Goal: Information Seeking & Learning: Learn about a topic

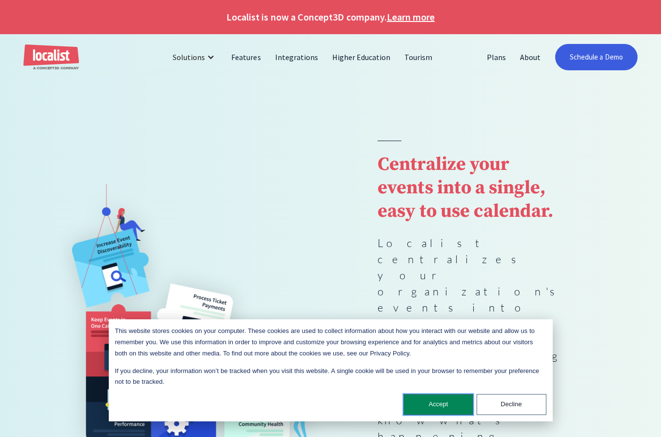
click at [448, 403] on button "Accept" at bounding box center [438, 404] width 70 height 21
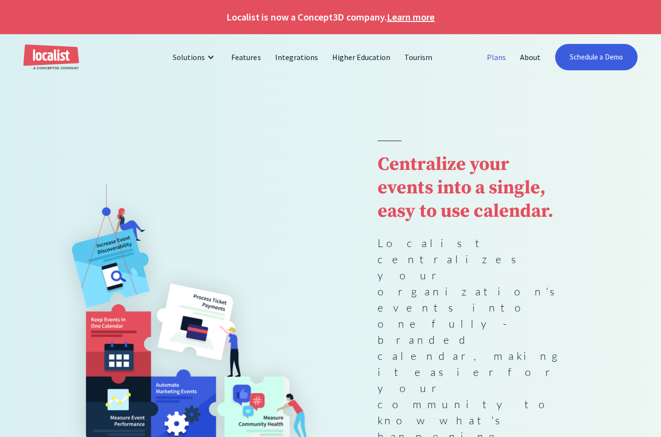
click at [490, 56] on link "Plans" at bounding box center [496, 56] width 33 height 23
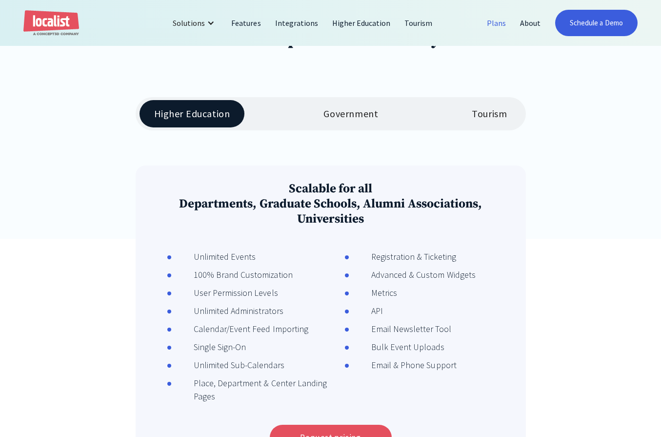
scroll to position [171, 0]
click at [495, 121] on link "Tourism" at bounding box center [489, 113] width 64 height 27
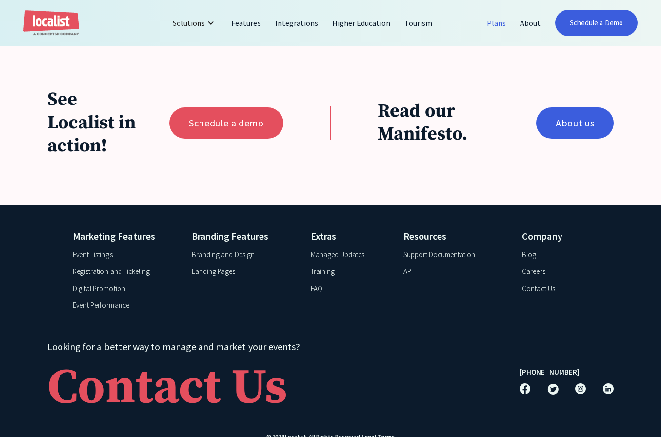
scroll to position [885, 0]
